Goal: Find specific page/section: Find specific page/section

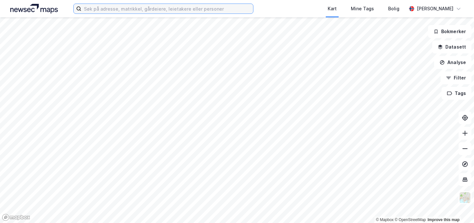
click at [117, 5] on input at bounding box center [167, 9] width 172 height 10
click at [90, 6] on input at bounding box center [167, 9] width 172 height 10
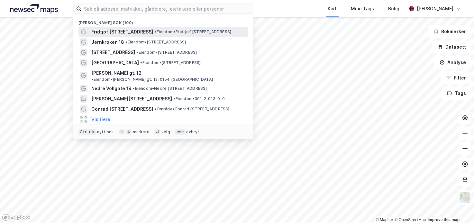
click at [105, 30] on span "Fridtjof [STREET_ADDRESS]" at bounding box center [122, 32] width 62 height 8
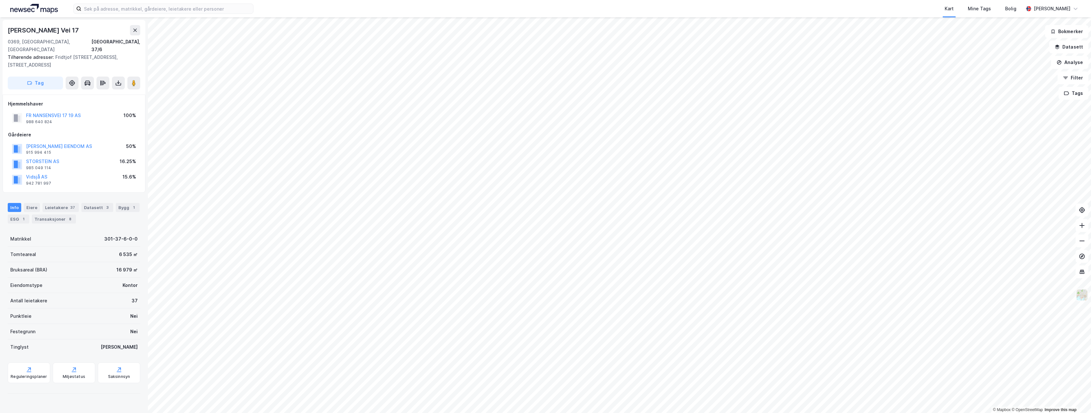
click at [474, 223] on img at bounding box center [1082, 295] width 12 height 12
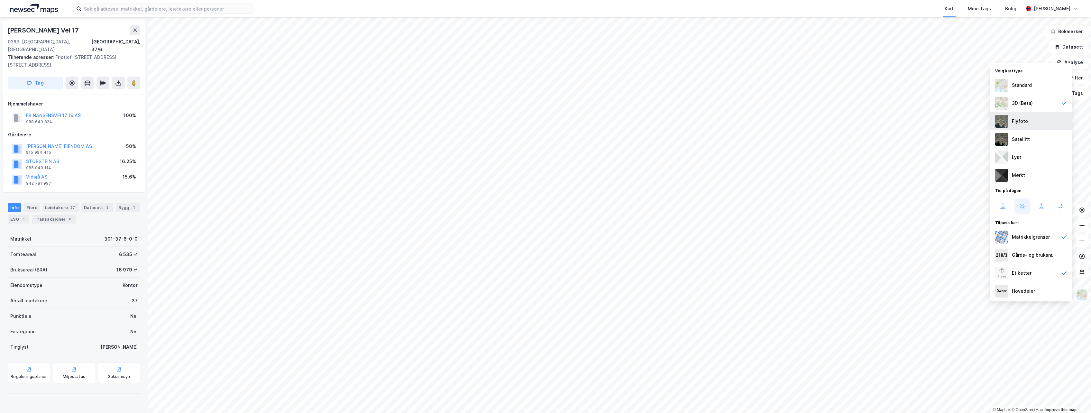
click at [474, 126] on div "Flyfoto" at bounding box center [1031, 121] width 82 height 18
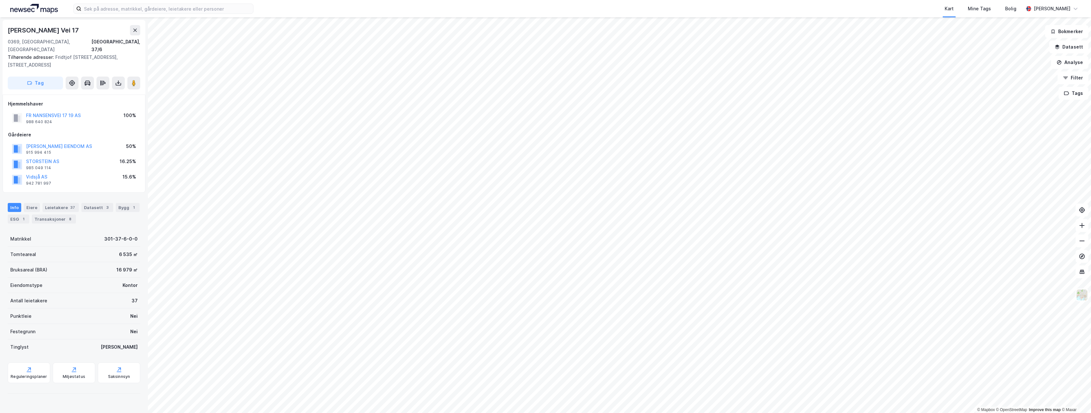
drag, startPoint x: 77, startPoint y: 27, endPoint x: -1, endPoint y: 28, distance: 77.2
click at [0, 28] on html "Kart Mine Tags Bolig [PERSON_NAME] © Mapbox © OpenStreetMap Improve this map © …" at bounding box center [545, 206] width 1091 height 413
copy div "© Mapbox © OpenStreetMap Improve this map © Maxar Fridtjof [STREET_ADDRESS]"
